Goal: Entertainment & Leisure: Browse casually

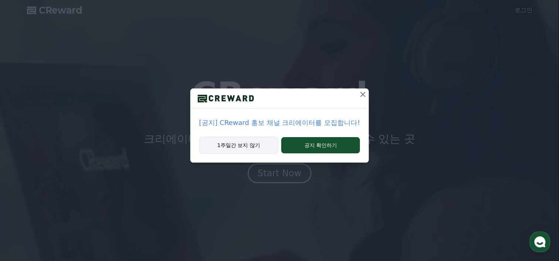
click at [245, 144] on button "1주일간 보지 않기" at bounding box center [238, 145] width 79 height 17
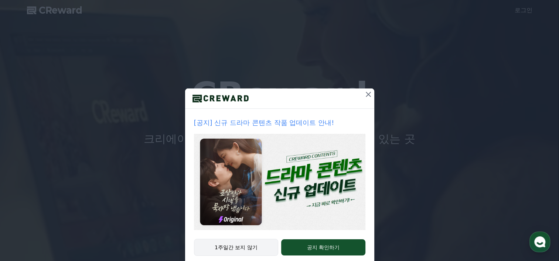
click at [230, 245] on button "1주일간 보지 않기" at bounding box center [236, 247] width 85 height 17
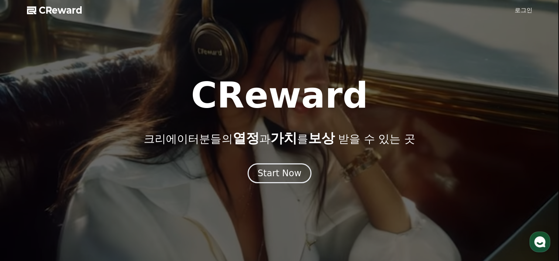
click at [527, 8] on link "로그인" at bounding box center [523, 10] width 18 height 9
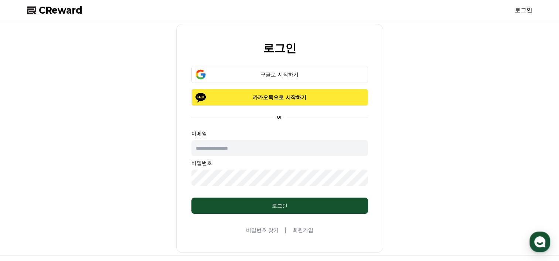
click at [286, 100] on p "카카오톡으로 시작하기" at bounding box center [279, 97] width 155 height 7
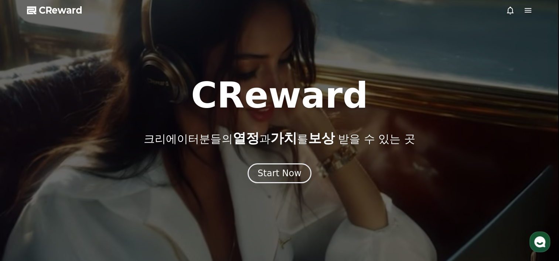
click at [525, 10] on icon at bounding box center [527, 10] width 9 height 9
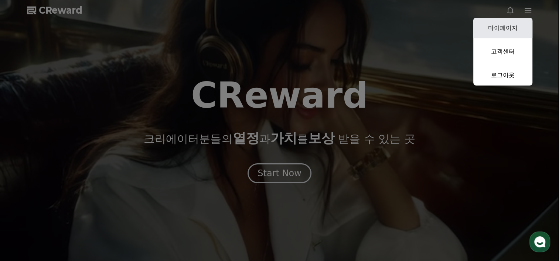
click at [524, 28] on link "마이페이지" at bounding box center [502, 28] width 59 height 21
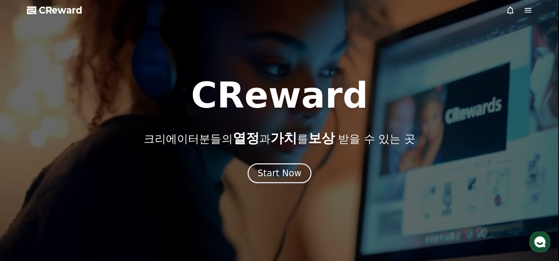
select select "**********"
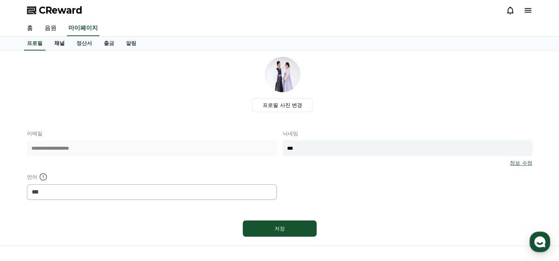
click at [61, 42] on link "채널" at bounding box center [59, 44] width 22 height 14
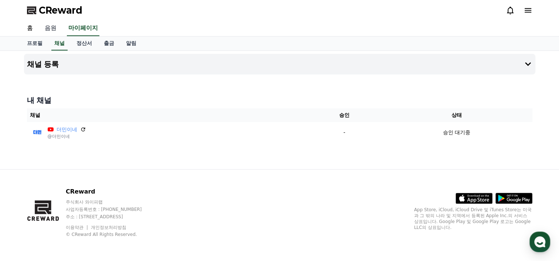
click at [51, 28] on link "음원" at bounding box center [51, 29] width 24 height 16
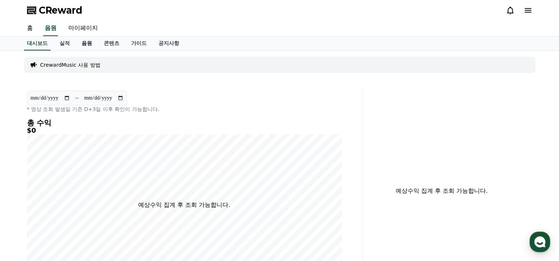
click at [87, 46] on link "음원" at bounding box center [87, 44] width 22 height 14
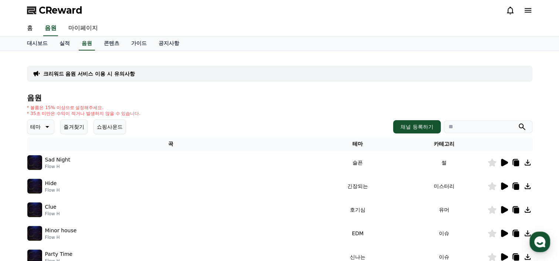
click at [46, 127] on icon at bounding box center [46, 127] width 9 height 9
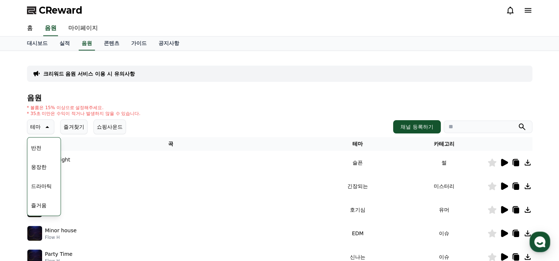
scroll to position [148, 0]
click at [46, 154] on button "웅장한" at bounding box center [38, 152] width 21 height 16
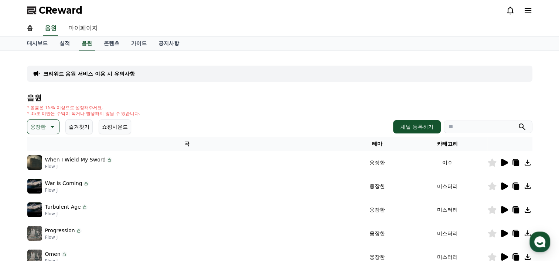
click at [504, 163] on icon at bounding box center [504, 162] width 7 height 7
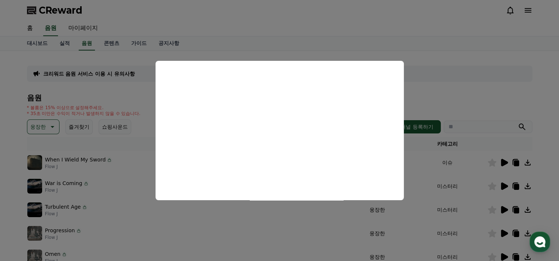
click at [435, 56] on button "close modal" at bounding box center [279, 130] width 559 height 261
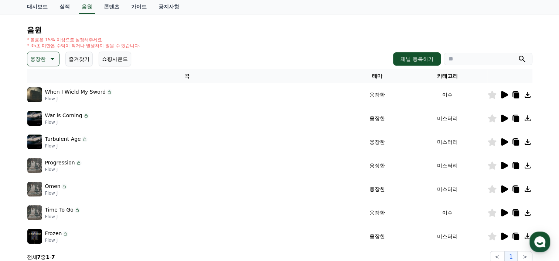
scroll to position [111, 0]
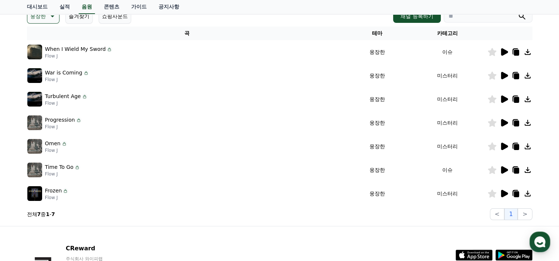
click at [504, 194] on icon at bounding box center [504, 193] width 7 height 7
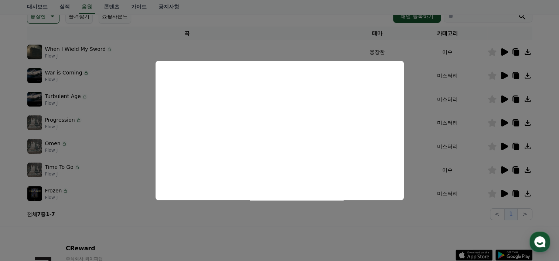
click at [416, 219] on button "close modal" at bounding box center [279, 130] width 559 height 261
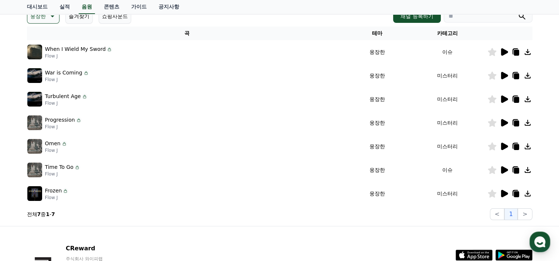
click at [505, 169] on icon at bounding box center [504, 170] width 7 height 7
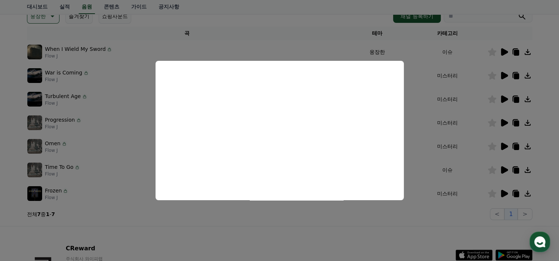
click at [301, 236] on button "close modal" at bounding box center [279, 130] width 559 height 261
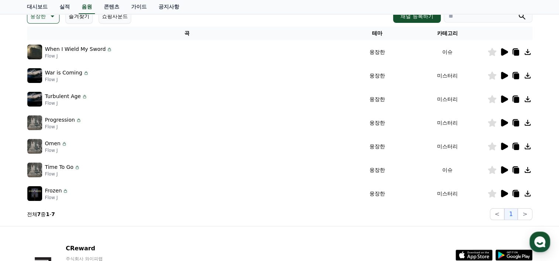
click at [502, 145] on icon at bounding box center [504, 146] width 7 height 7
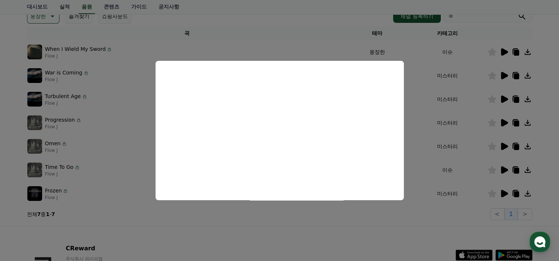
click at [419, 103] on button "close modal" at bounding box center [279, 130] width 559 height 261
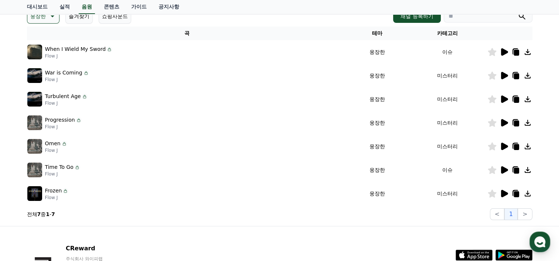
click at [502, 122] on icon at bounding box center [504, 122] width 7 height 7
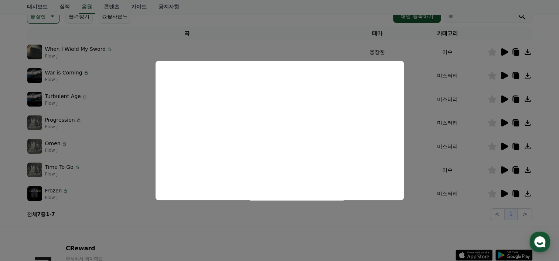
click at [339, 243] on button "close modal" at bounding box center [279, 130] width 559 height 261
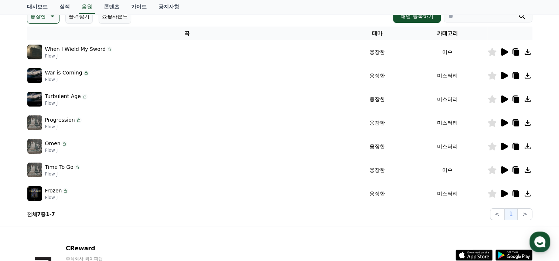
click at [503, 98] on icon at bounding box center [504, 99] width 7 height 7
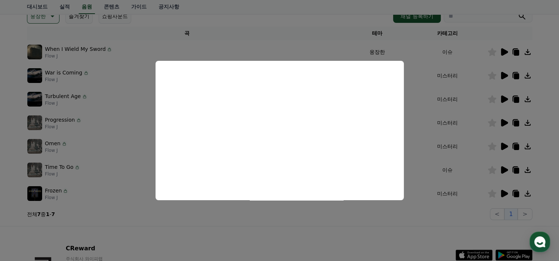
click at [253, 225] on button "close modal" at bounding box center [279, 130] width 559 height 261
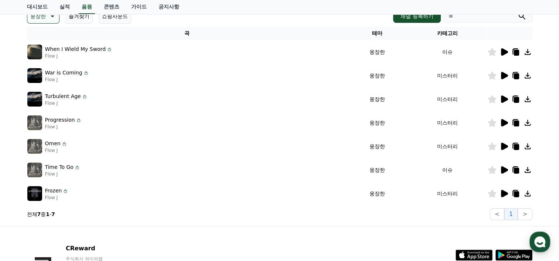
click at [502, 50] on icon at bounding box center [504, 51] width 7 height 7
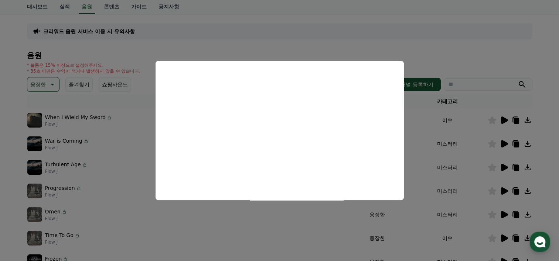
scroll to position [0, 0]
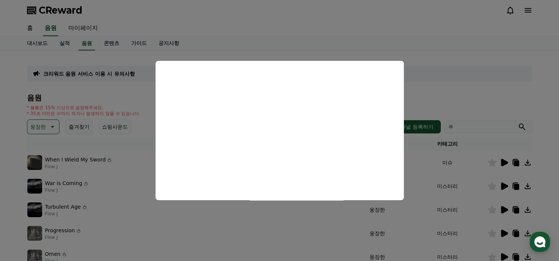
click at [48, 111] on button "close modal" at bounding box center [279, 130] width 559 height 261
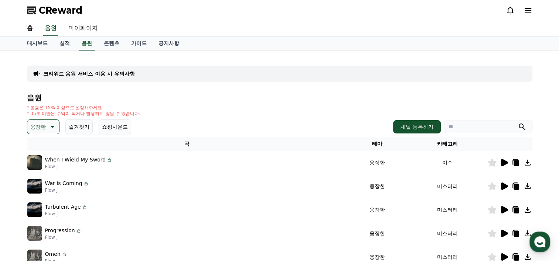
click at [40, 129] on p "웅장한" at bounding box center [38, 127] width 16 height 10
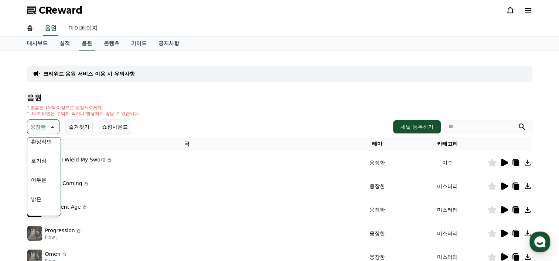
scroll to position [37, 0]
click at [43, 168] on button "어두운" at bounding box center [38, 167] width 21 height 16
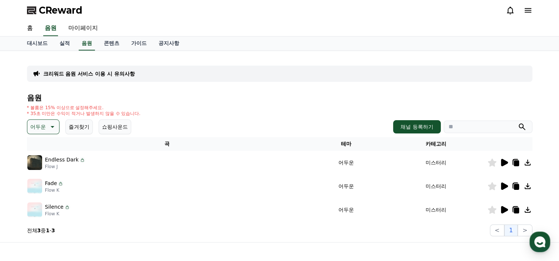
click at [503, 163] on icon at bounding box center [504, 162] width 7 height 7
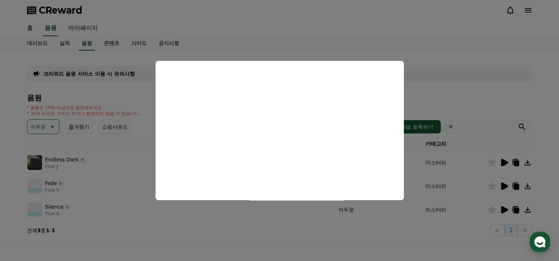
click at [38, 125] on button "close modal" at bounding box center [279, 130] width 559 height 261
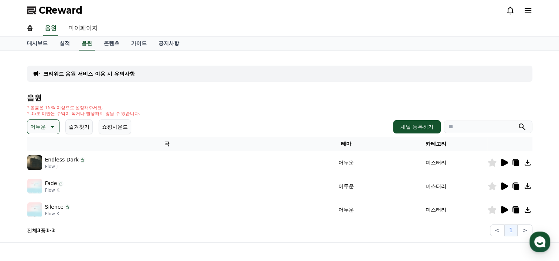
click at [37, 124] on p "어두운" at bounding box center [38, 127] width 16 height 10
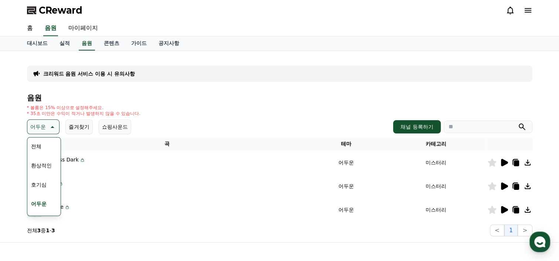
click at [41, 146] on button "전체" at bounding box center [36, 146] width 16 height 16
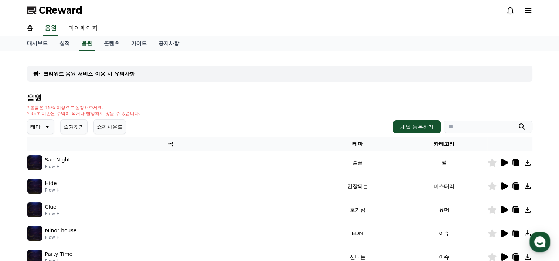
scroll to position [37, 0]
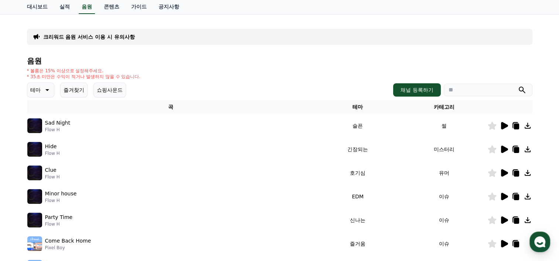
click at [503, 124] on icon at bounding box center [504, 125] width 7 height 7
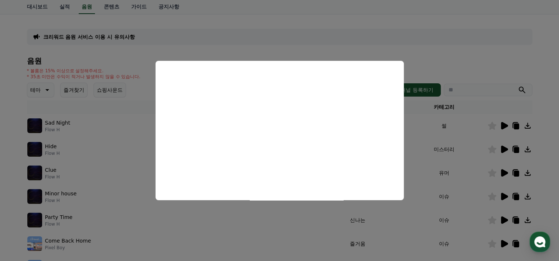
click at [433, 50] on button "close modal" at bounding box center [279, 130] width 559 height 261
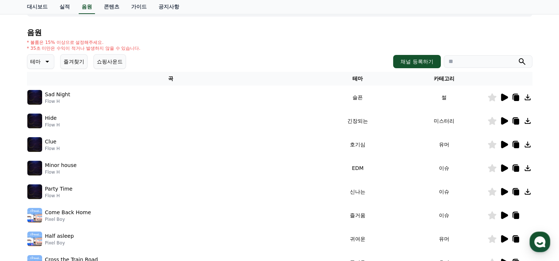
scroll to position [111, 0]
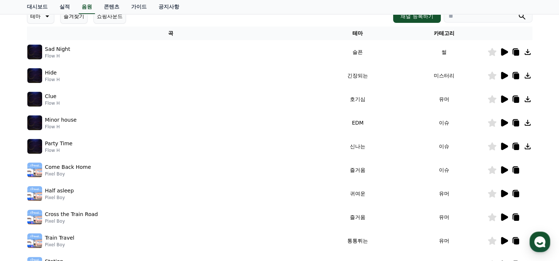
click at [504, 76] on icon at bounding box center [504, 75] width 7 height 7
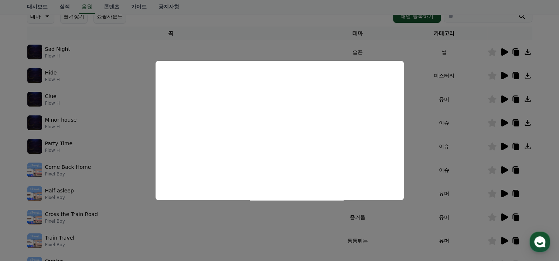
click at [321, 25] on button "close modal" at bounding box center [279, 130] width 559 height 261
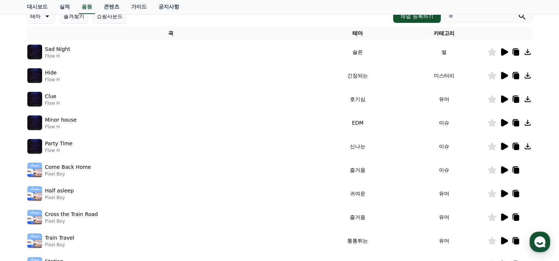
click at [504, 123] on icon at bounding box center [504, 122] width 7 height 7
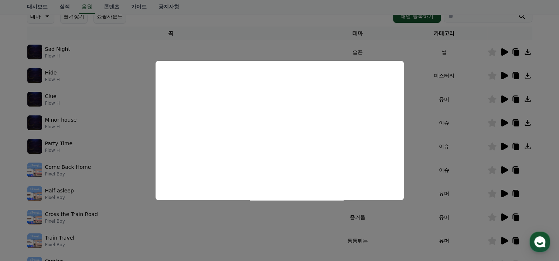
click at [321, 34] on button "close modal" at bounding box center [279, 130] width 559 height 261
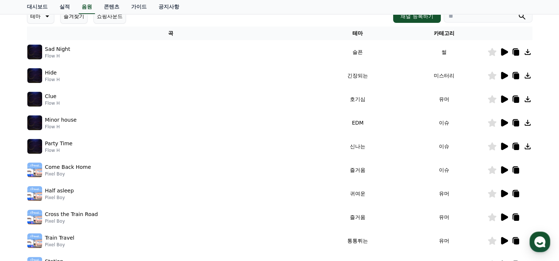
click at [504, 145] on icon at bounding box center [504, 146] width 7 height 7
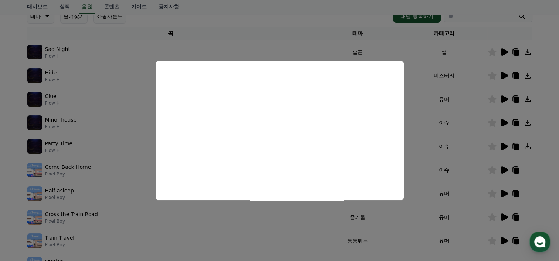
click at [310, 36] on button "close modal" at bounding box center [279, 130] width 559 height 261
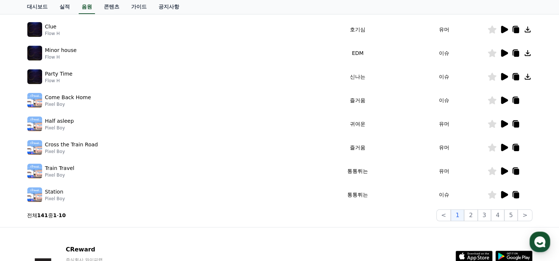
scroll to position [185, 0]
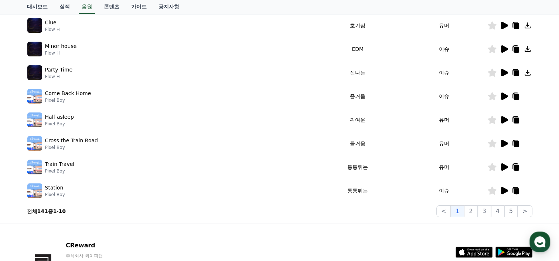
click at [502, 97] on icon at bounding box center [504, 96] width 7 height 7
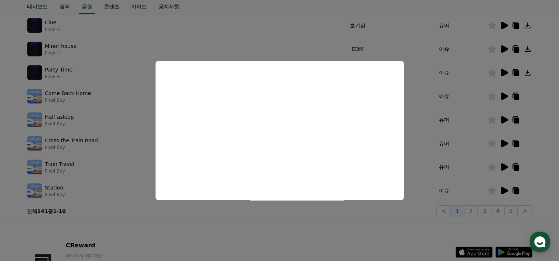
click at [299, 49] on button "close modal" at bounding box center [279, 130] width 559 height 261
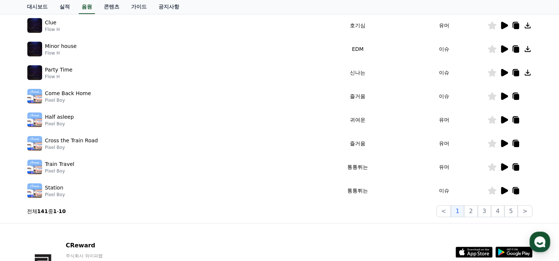
click at [502, 165] on icon at bounding box center [504, 167] width 7 height 7
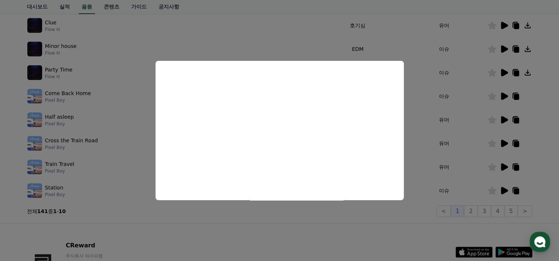
click at [319, 44] on button "close modal" at bounding box center [279, 130] width 559 height 261
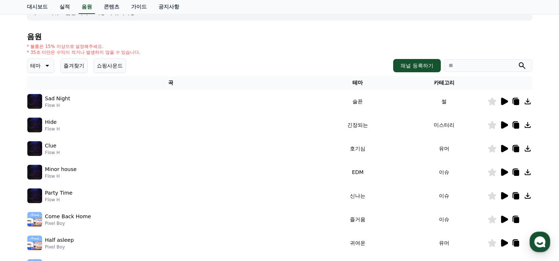
scroll to position [53, 0]
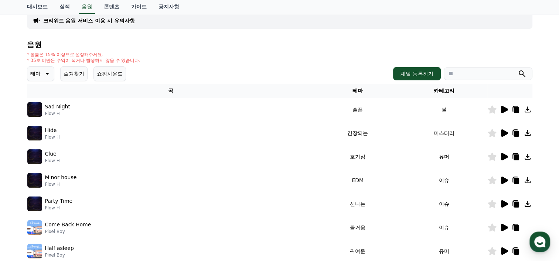
click at [32, 74] on p "테마" at bounding box center [35, 74] width 10 height 10
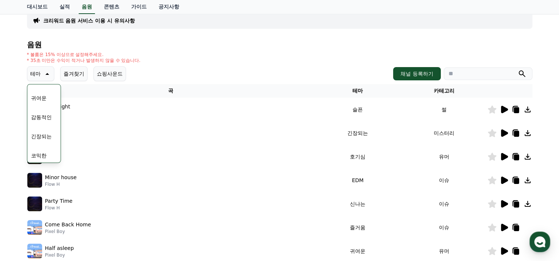
scroll to position [304, 0]
click at [41, 136] on button "긴장되는" at bounding box center [41, 135] width 27 height 16
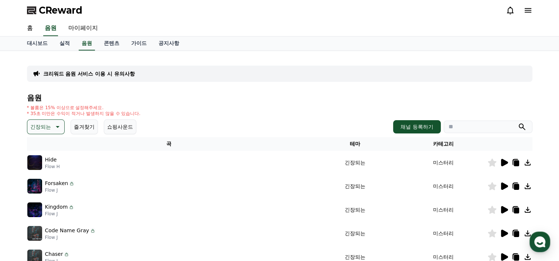
click at [502, 162] on icon at bounding box center [504, 162] width 7 height 7
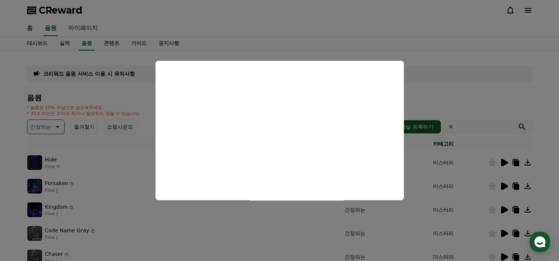
click at [244, 44] on button "close modal" at bounding box center [279, 130] width 559 height 261
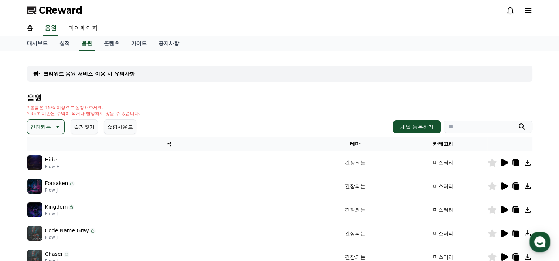
click at [41, 129] on p "긴장되는" at bounding box center [40, 127] width 21 height 10
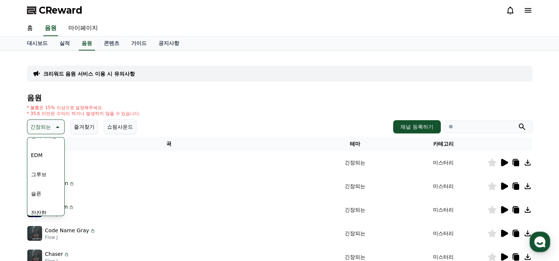
scroll to position [148, 0]
click at [47, 151] on button "웅장한" at bounding box center [38, 152] width 21 height 16
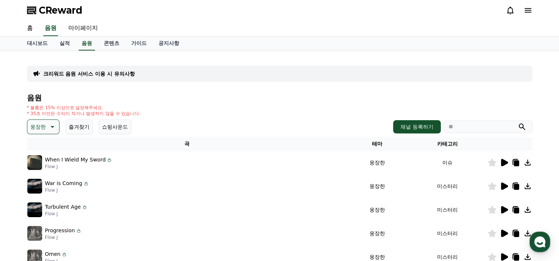
click at [106, 160] on icon at bounding box center [109, 160] width 6 height 6
click at [516, 165] on icon at bounding box center [515, 164] width 5 height 6
